Goal: Feedback & Contribution: Leave review/rating

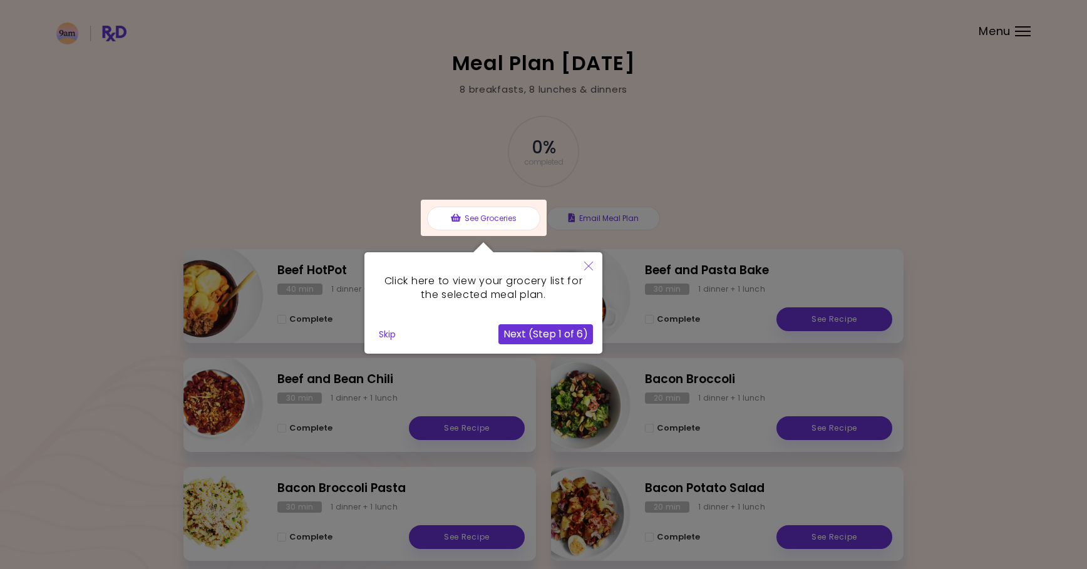
click at [590, 264] on icon "Close" at bounding box center [588, 266] width 9 height 9
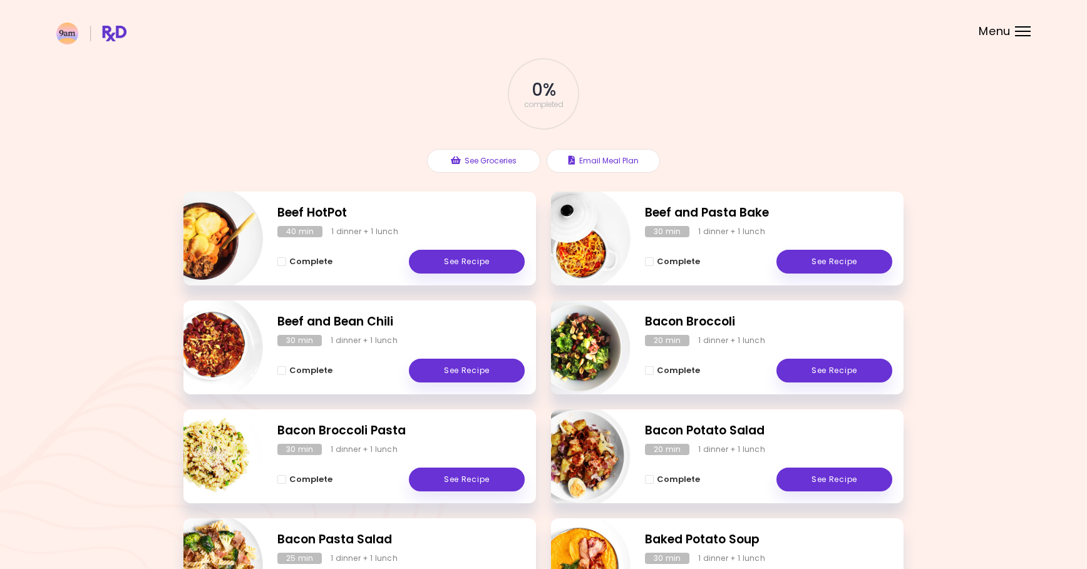
scroll to position [64, 0]
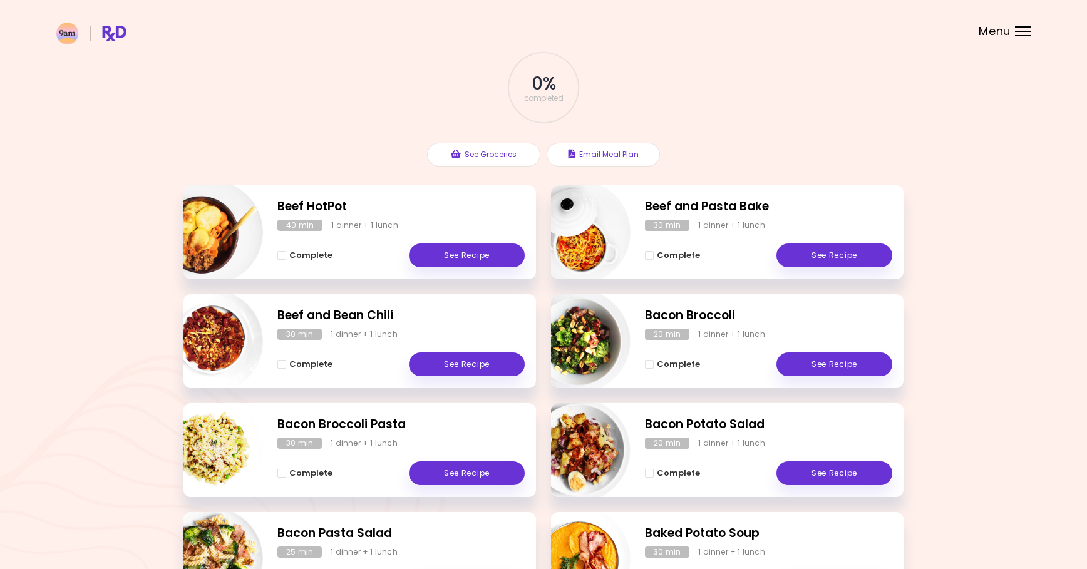
click at [462, 212] on h2 "Beef HotPot" at bounding box center [400, 207] width 247 height 18
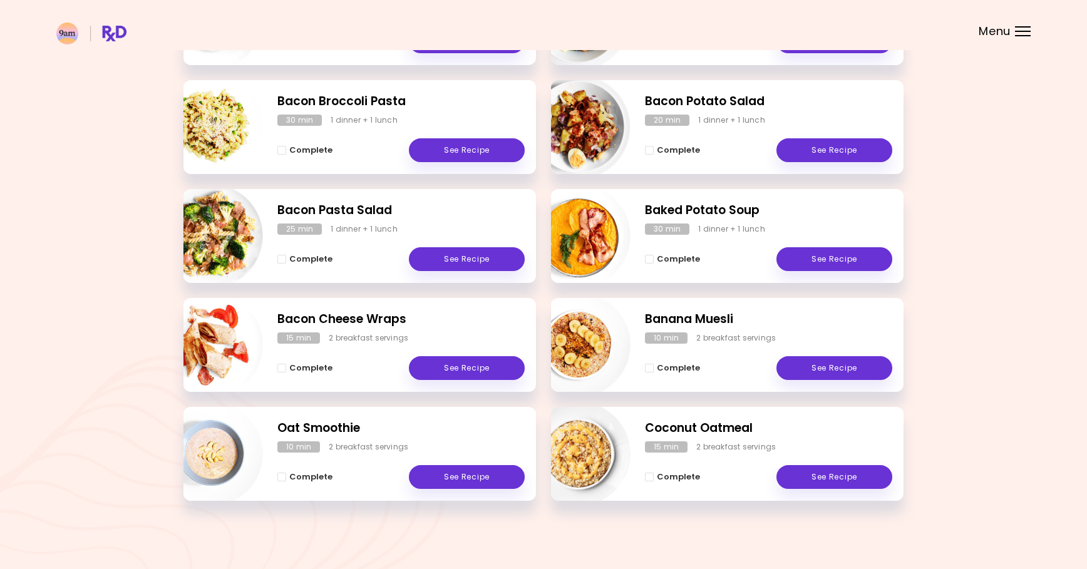
scroll to position [386, 0]
click at [674, 480] on span "Complete" at bounding box center [678, 478] width 43 height 10
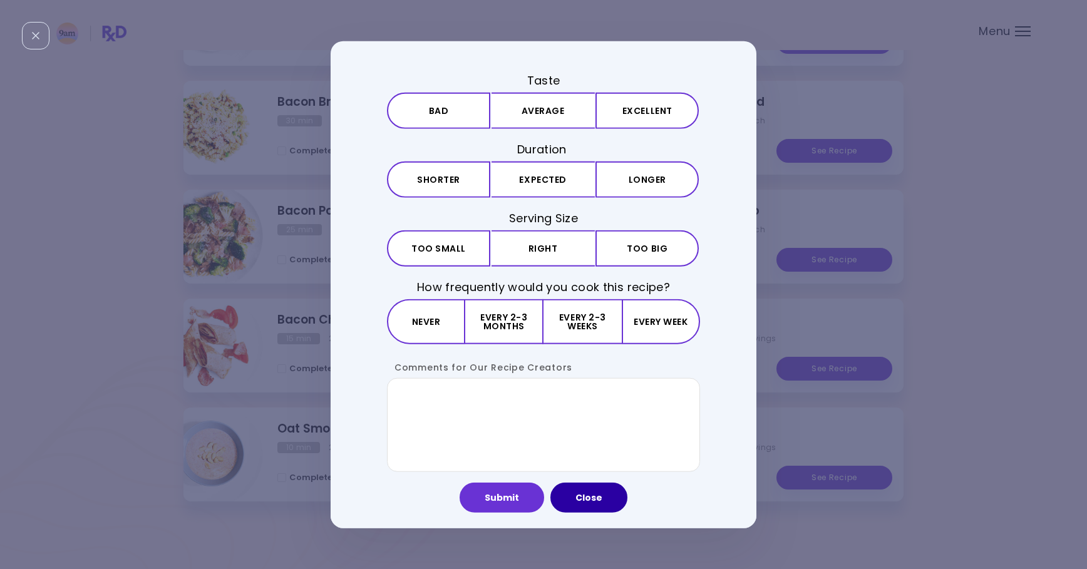
click at [580, 493] on button "Close" at bounding box center [588, 498] width 77 height 30
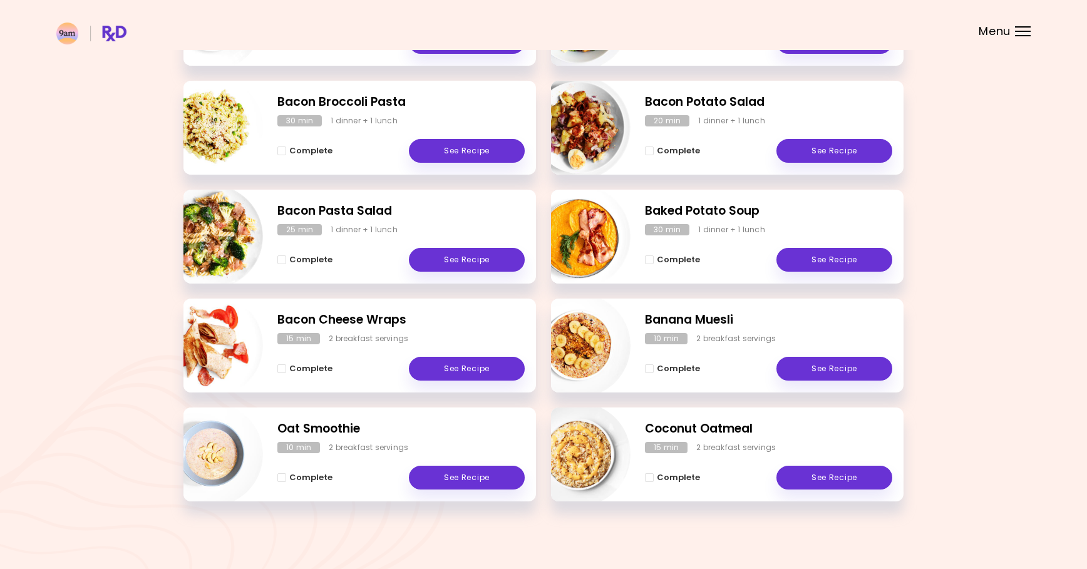
click at [1015, 23] on header at bounding box center [543, 25] width 1087 height 50
click at [1018, 36] on div at bounding box center [1023, 35] width 16 height 1
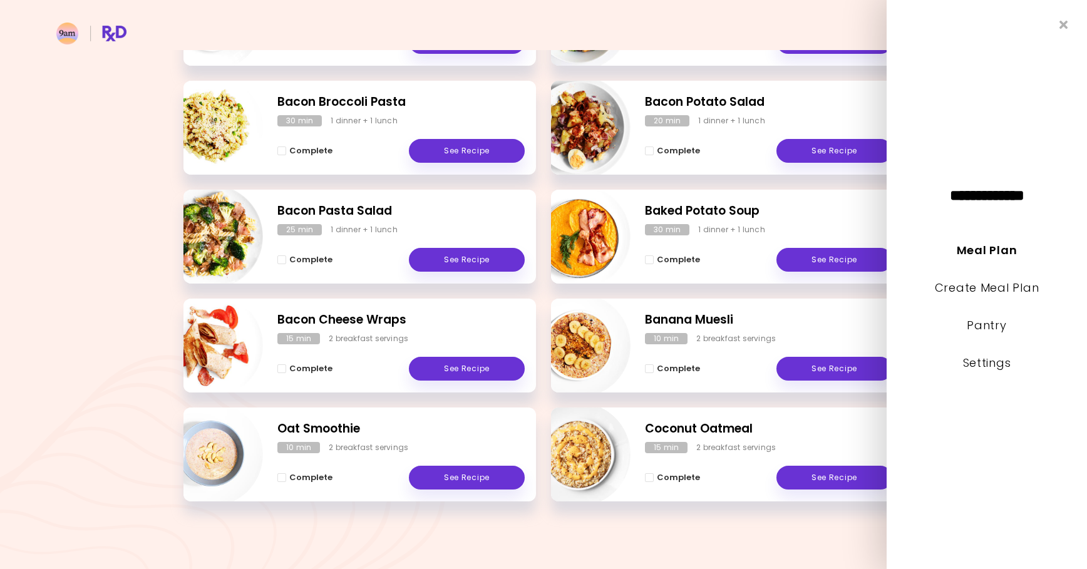
click at [542, 71] on div "Beef HotPot 40 min 1 dinner + 1 lunch Complete See Recipe Beef and Pasta Bake 3…" at bounding box center [543, 190] width 720 height 654
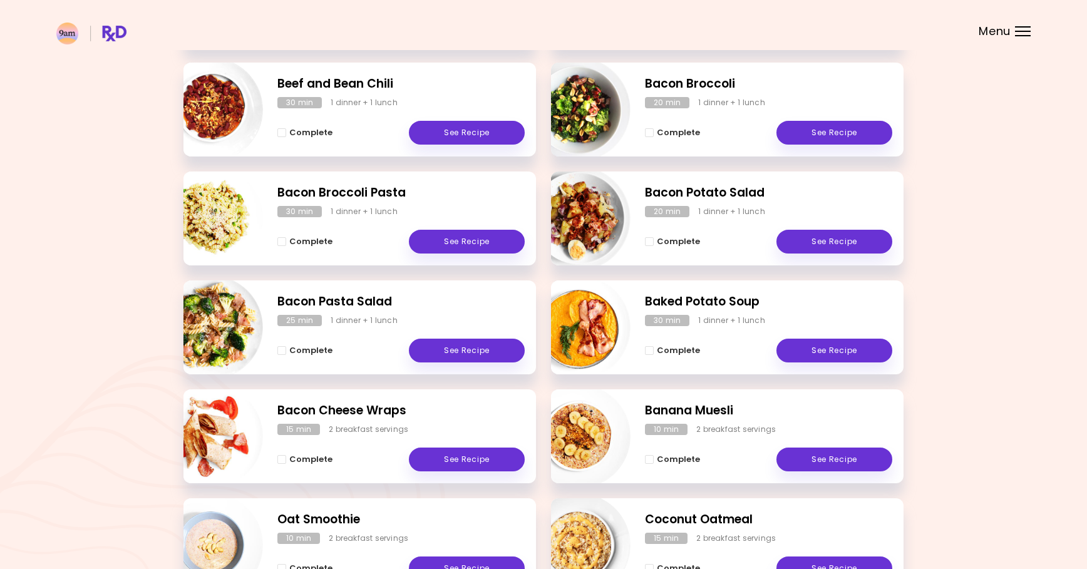
scroll to position [297, 0]
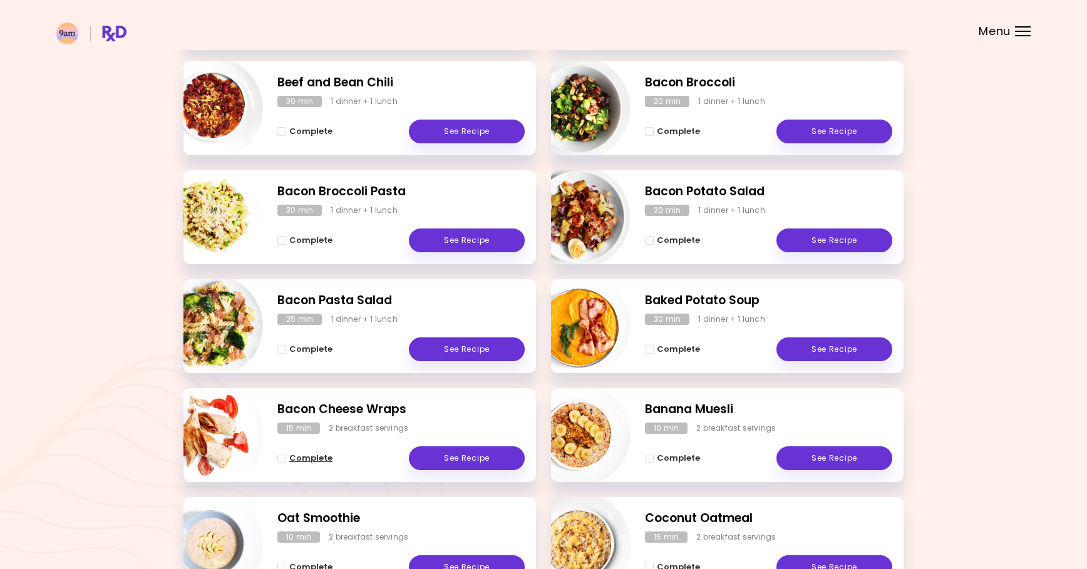
click at [282, 458] on span "Complete - Bacon Cheese Wraps" at bounding box center [281, 458] width 9 height 9
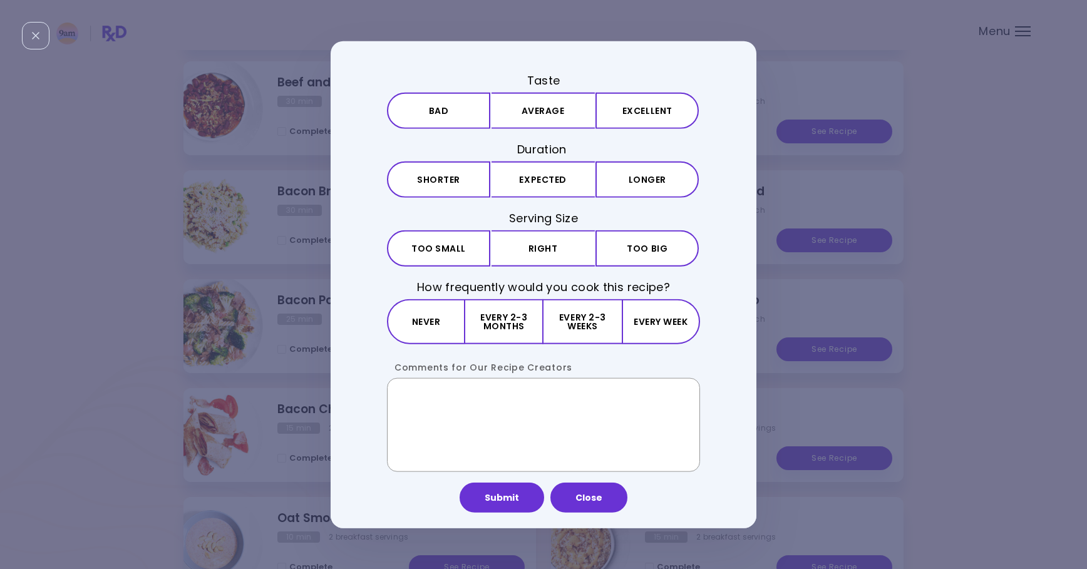
click at [534, 411] on textarea "Comments for Our Recipe Creators" at bounding box center [543, 425] width 313 height 94
type textarea "**********"
click at [495, 505] on button "Submit" at bounding box center [502, 498] width 85 height 30
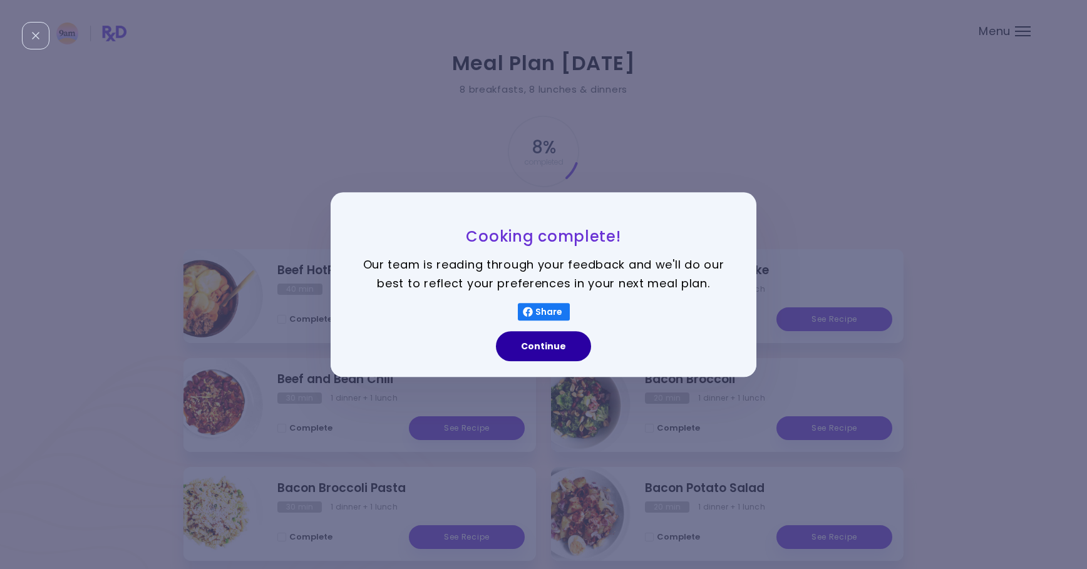
click at [539, 343] on button "Continue" at bounding box center [543, 346] width 95 height 30
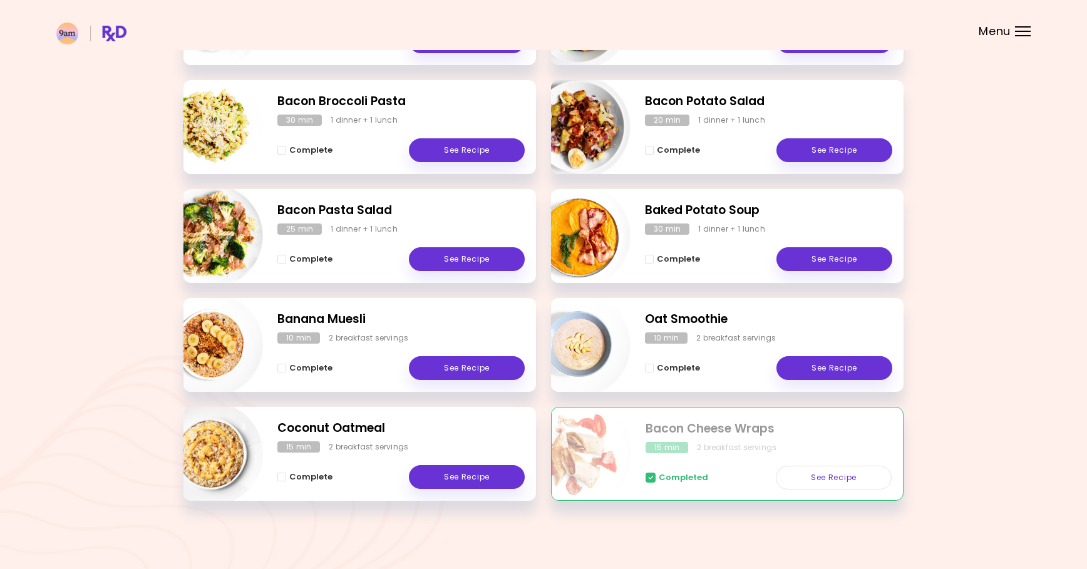
scroll to position [386, 0]
click at [284, 477] on span "Complete - Coconut Oatmeal" at bounding box center [281, 477] width 9 height 9
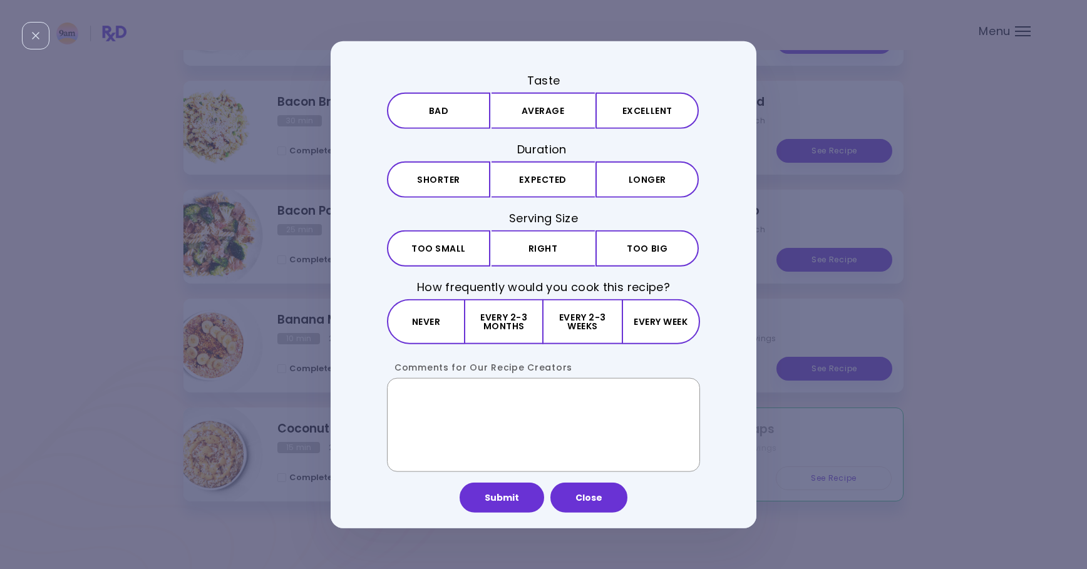
click at [535, 407] on textarea "Comments for Our Recipe Creators" at bounding box center [543, 425] width 313 height 94
paste textarea "**********"
type textarea "**********"
click at [514, 508] on button "Submit" at bounding box center [502, 498] width 85 height 30
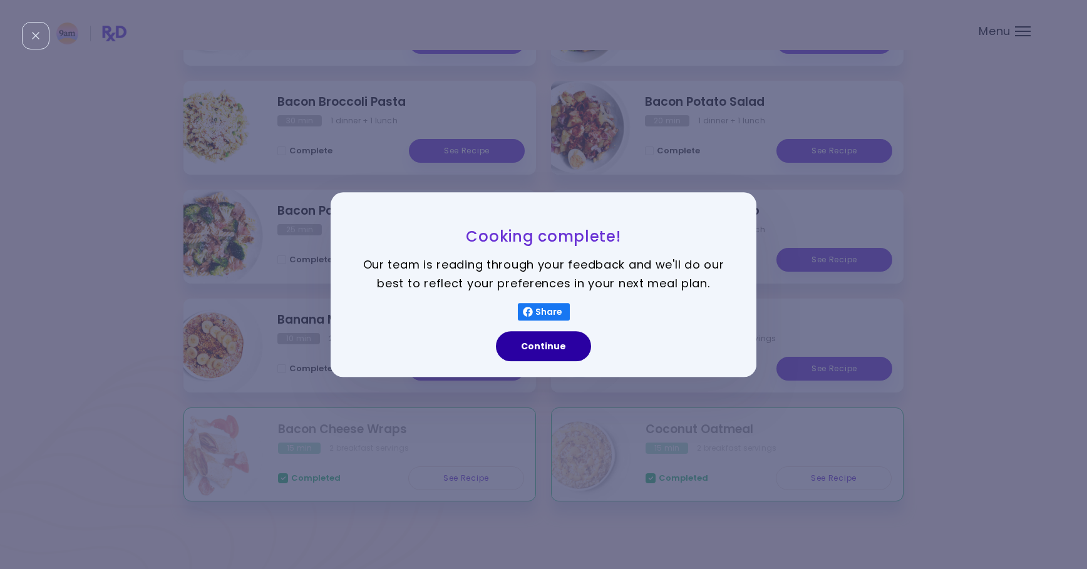
click at [549, 347] on button "Continue" at bounding box center [543, 346] width 95 height 30
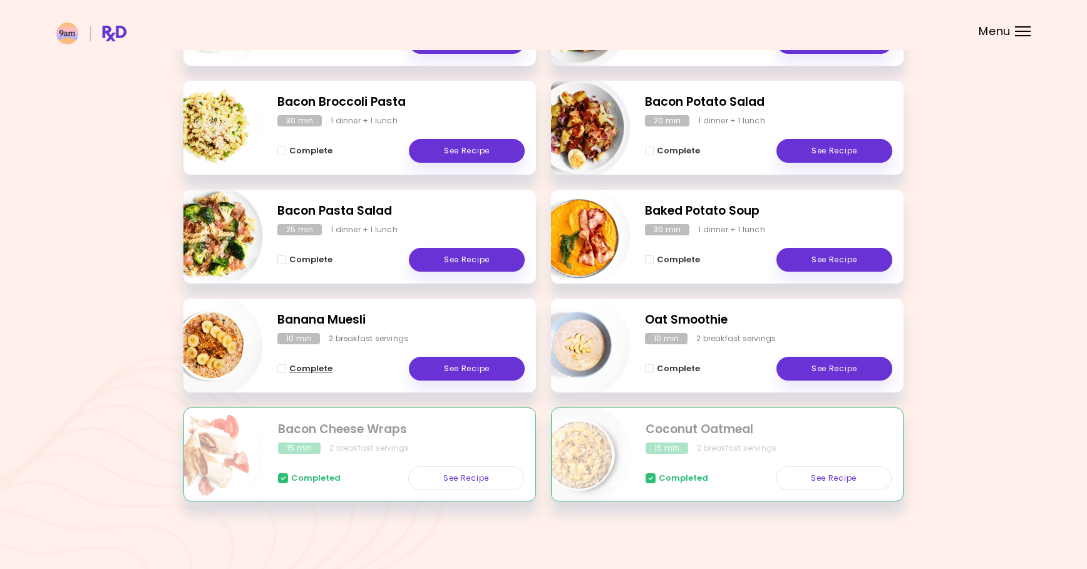
click at [281, 369] on span "Complete - Banana Muesli" at bounding box center [281, 368] width 9 height 9
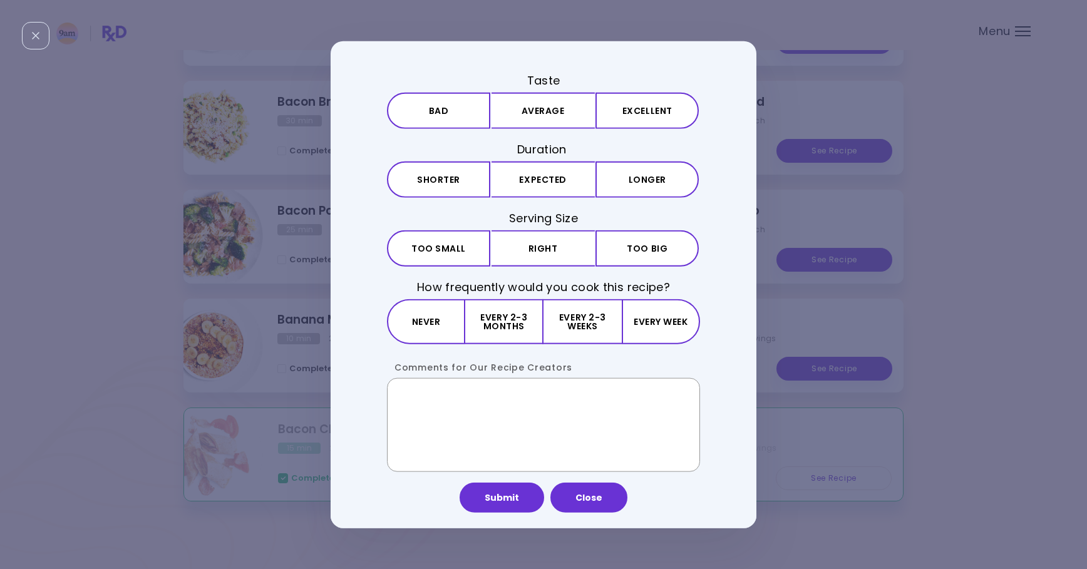
click at [499, 435] on textarea "Comments for Our Recipe Creators" at bounding box center [543, 425] width 313 height 94
paste textarea "**********"
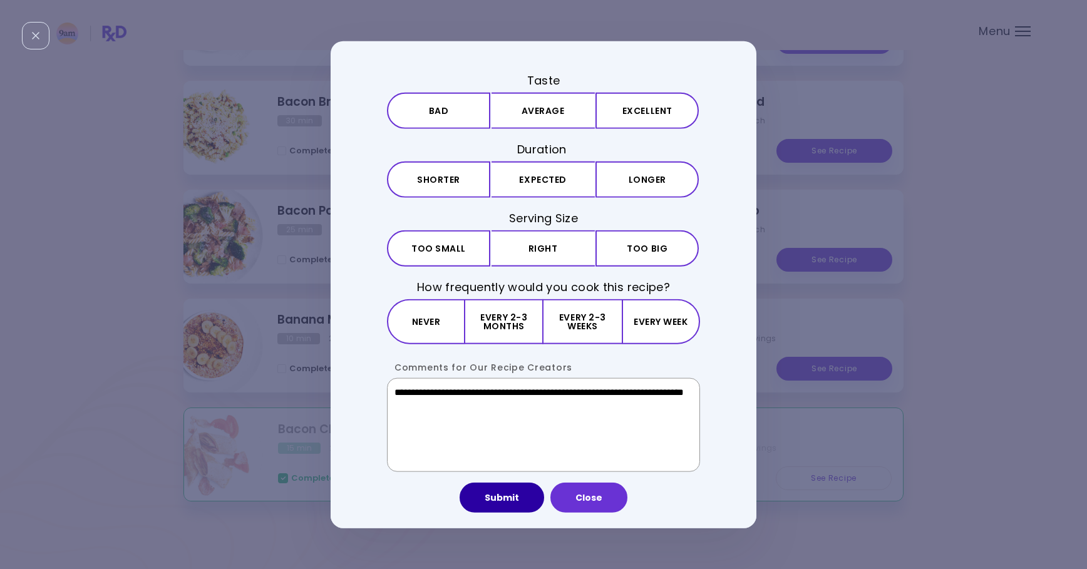
type textarea "**********"
click at [505, 510] on button "Submit" at bounding box center [502, 498] width 85 height 30
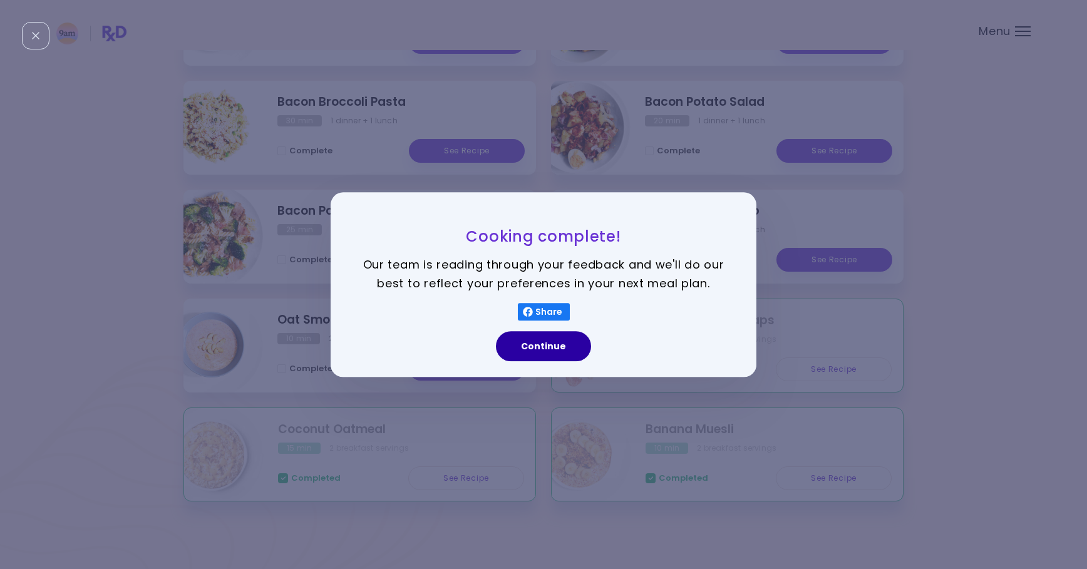
click at [535, 347] on button "Continue" at bounding box center [543, 346] width 95 height 30
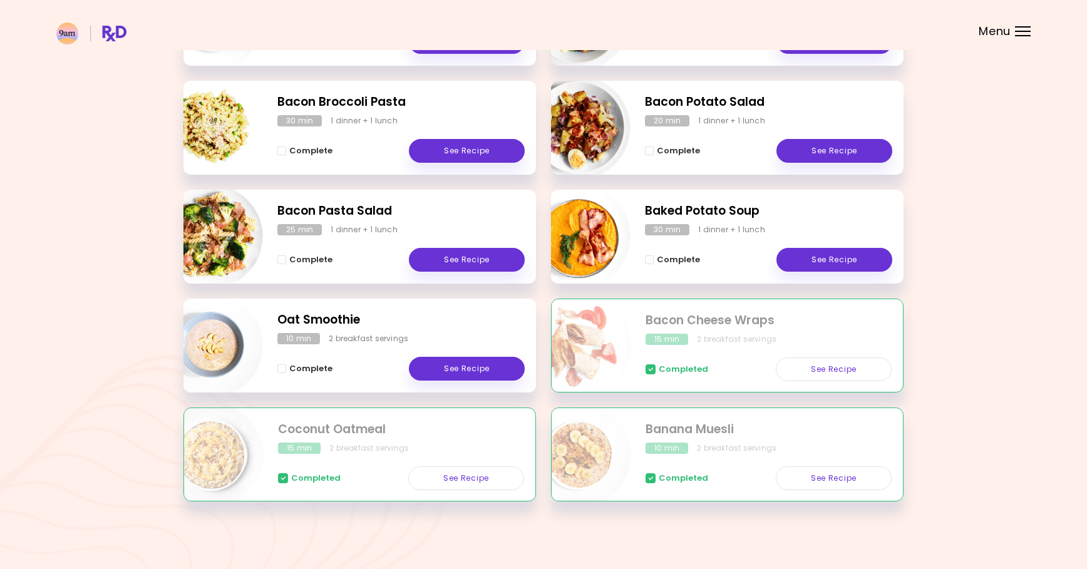
click at [276, 366] on div "Oat Smoothie 10 min 2 breakfast servings Complete See Recipe" at bounding box center [359, 346] width 353 height 94
click at [280, 367] on span "Complete - Oat Smoothie" at bounding box center [281, 368] width 9 height 9
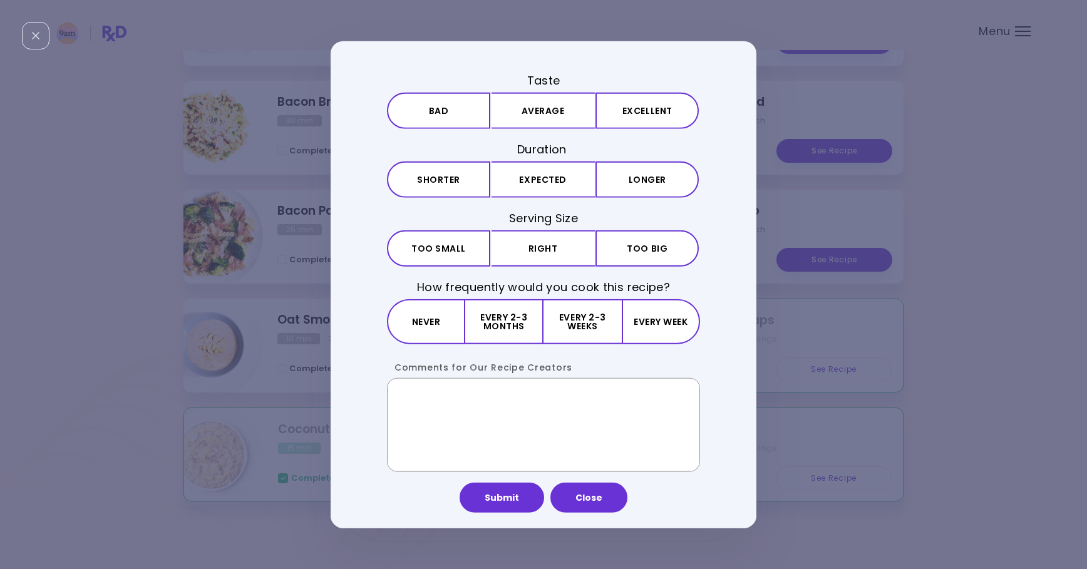
click at [488, 431] on textarea "Comments for Our Recipe Creators" at bounding box center [543, 425] width 313 height 94
paste textarea "**********"
type textarea "**********"
click at [511, 498] on button "Submit" at bounding box center [502, 498] width 85 height 30
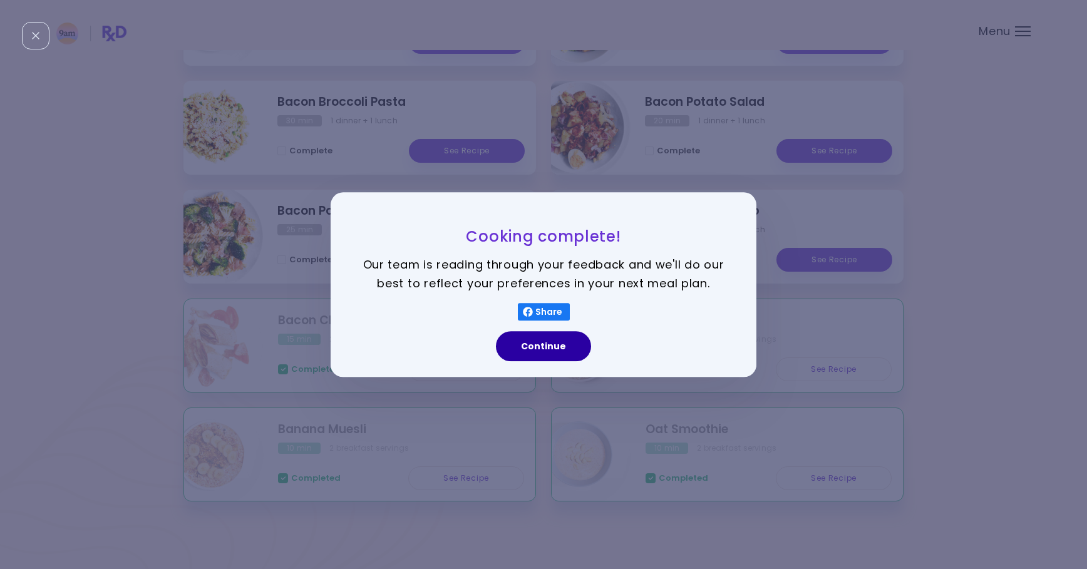
click at [550, 342] on button "Continue" at bounding box center [543, 346] width 95 height 30
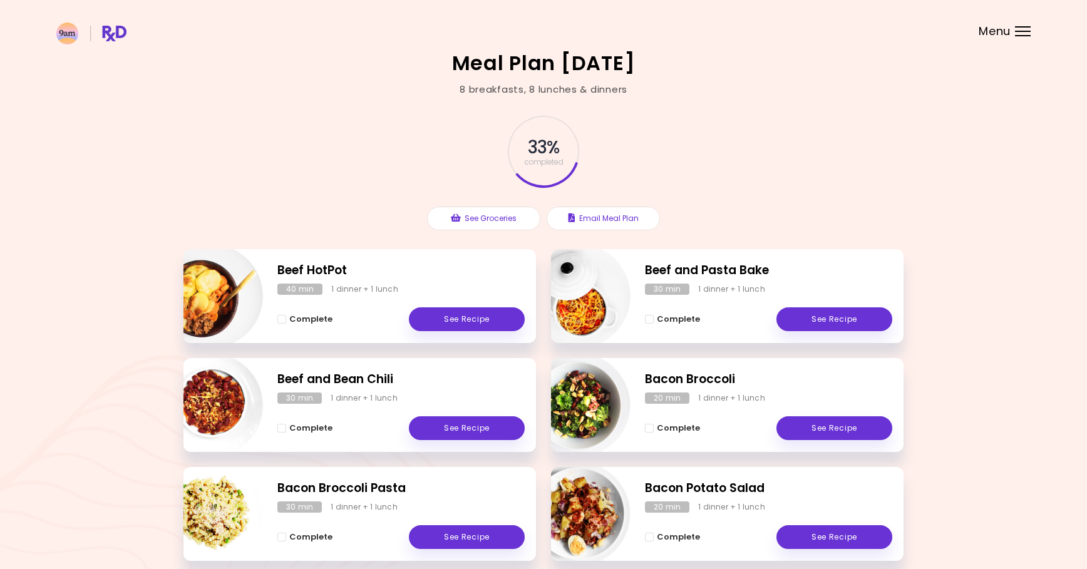
scroll to position [0, 0]
click at [1026, 35] on div at bounding box center [1023, 35] width 16 height 1
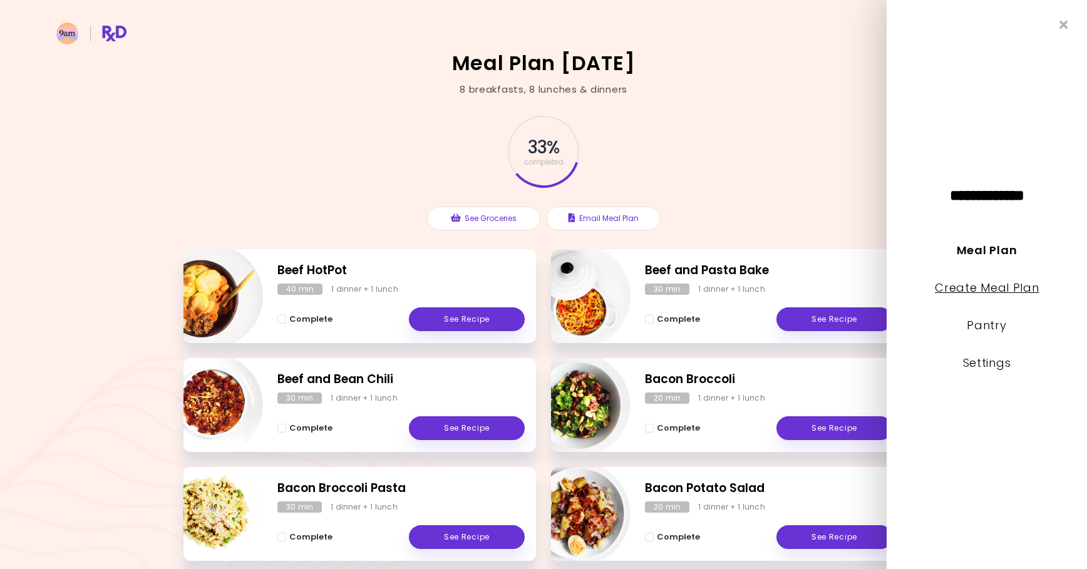
click at [968, 284] on link "Create Meal Plan" at bounding box center [987, 288] width 105 height 16
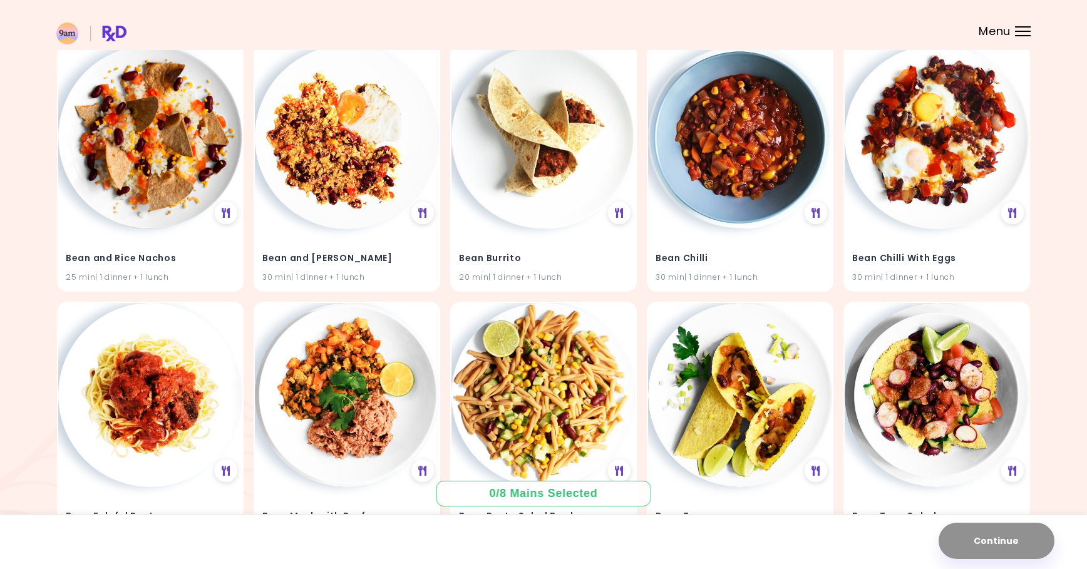
scroll to position [907, 0]
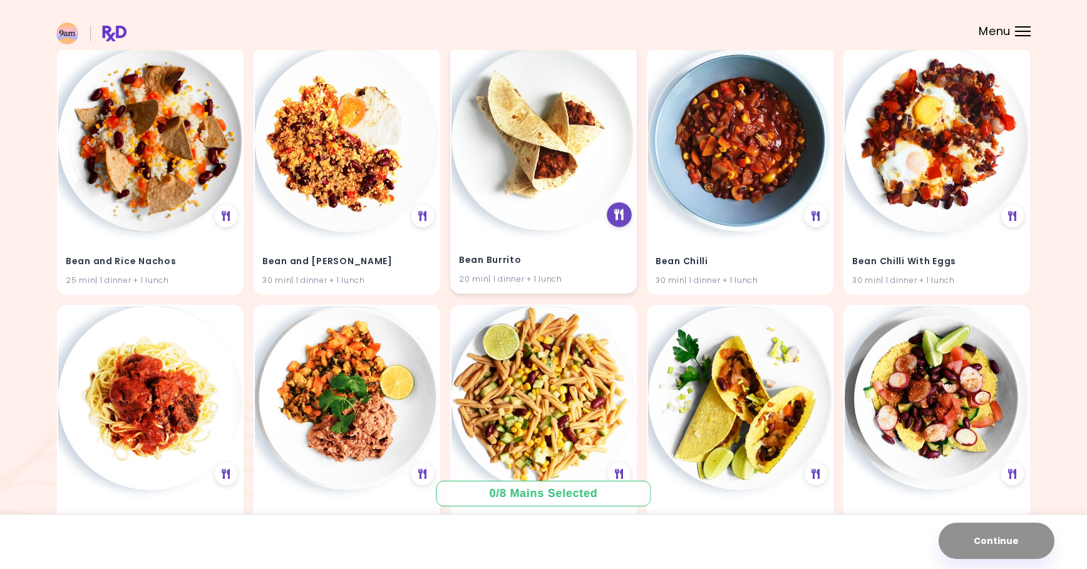
click at [621, 214] on icon at bounding box center [619, 215] width 9 height 11
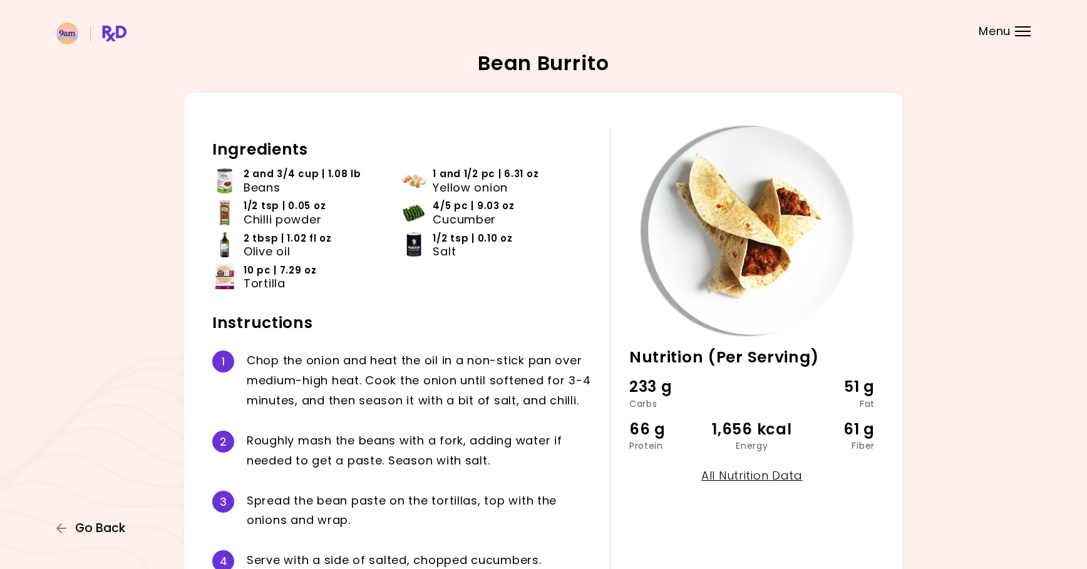
click at [65, 529] on icon "button" at bounding box center [61, 528] width 11 height 11
